Goal: Information Seeking & Learning: Compare options

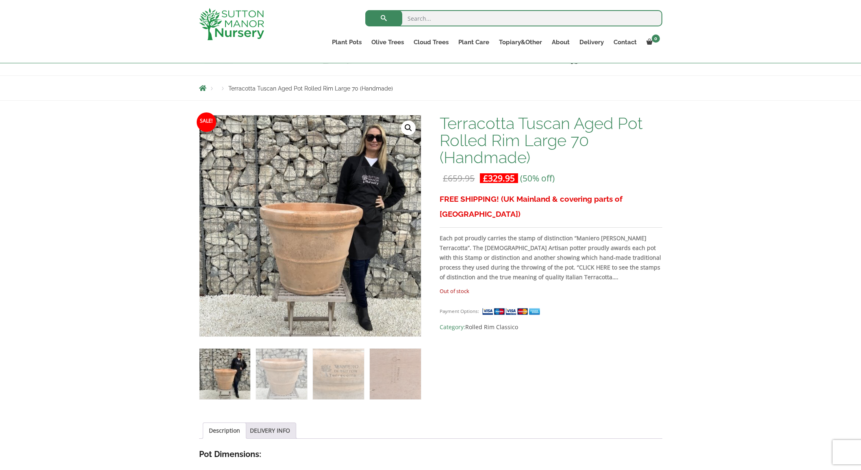
scroll to position [73, 0]
click at [332, 368] on img at bounding box center [338, 373] width 51 height 51
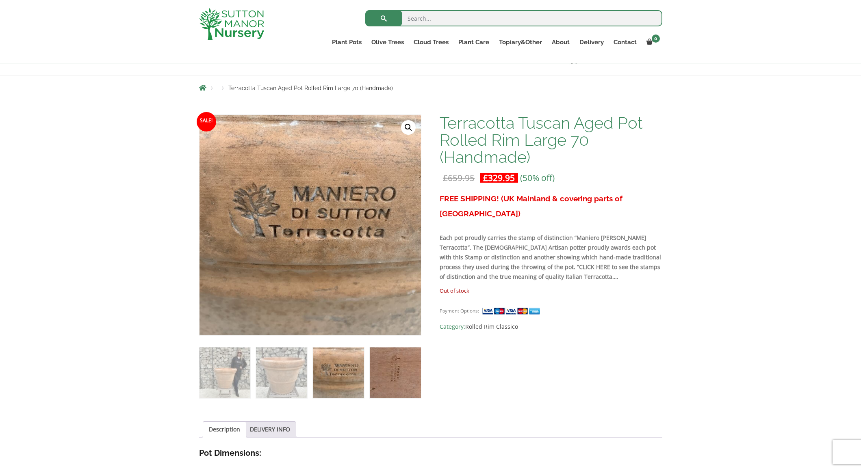
click at [395, 373] on img at bounding box center [395, 373] width 51 height 51
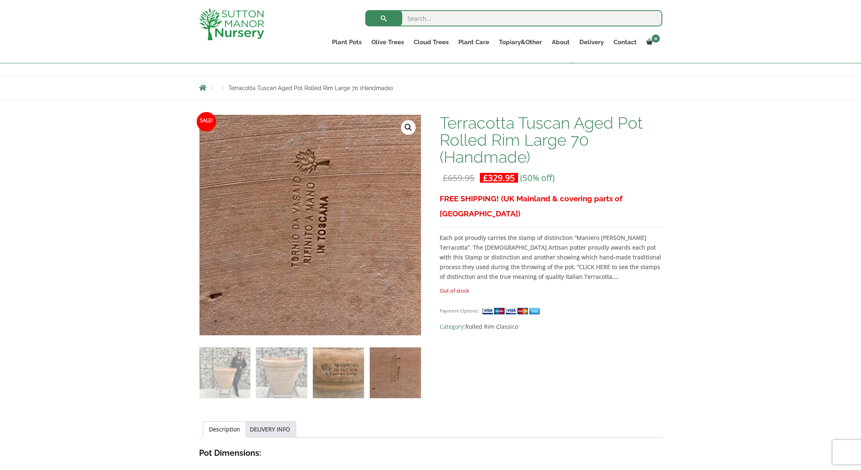
click at [340, 375] on img at bounding box center [338, 373] width 51 height 51
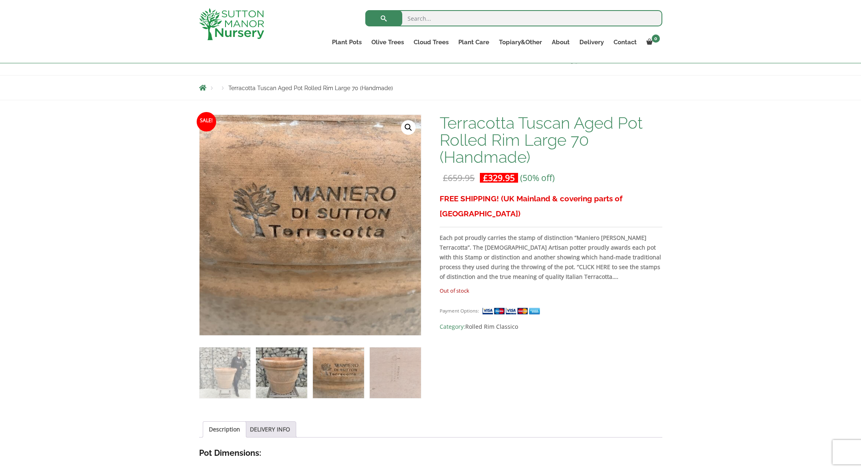
click at [294, 372] on img at bounding box center [281, 373] width 51 height 51
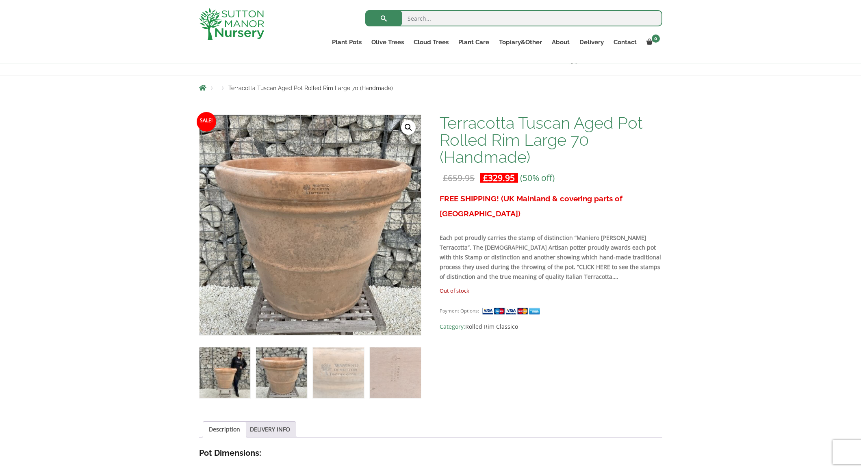
click at [214, 370] on img at bounding box center [224, 373] width 51 height 51
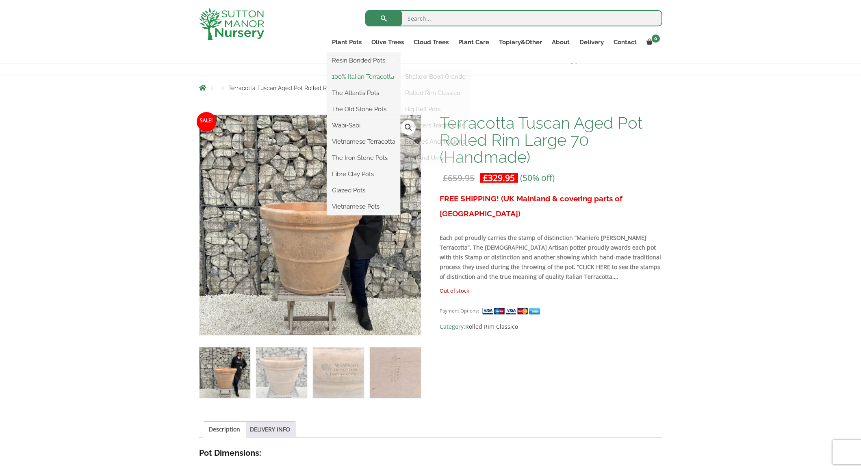
click at [362, 78] on link "100% Italian Terracotta" at bounding box center [363, 77] width 73 height 12
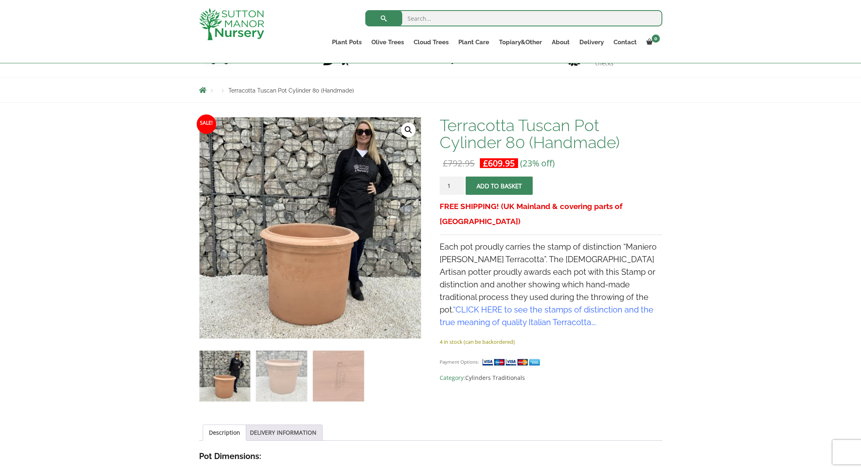
scroll to position [71, 0]
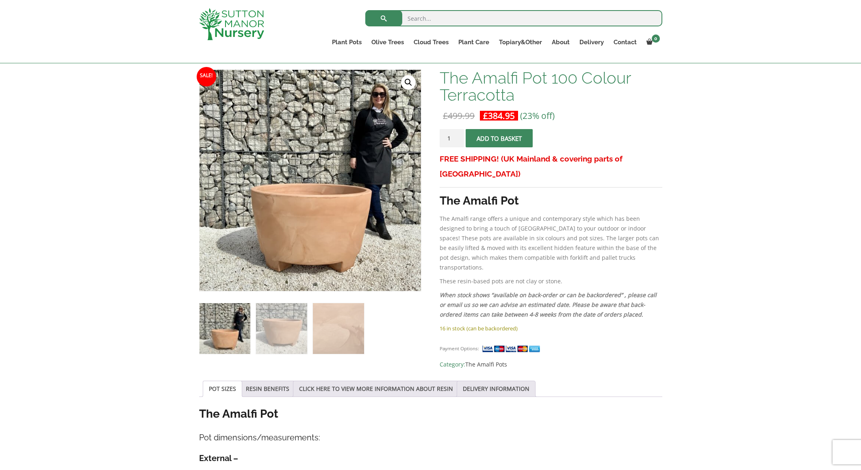
scroll to position [119, 0]
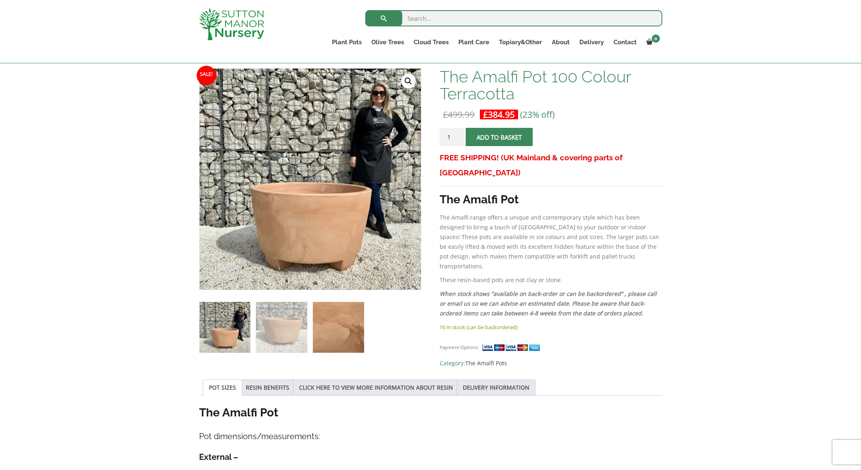
click at [351, 324] on img at bounding box center [338, 327] width 51 height 51
